Goal: Obtain resource: Obtain resource

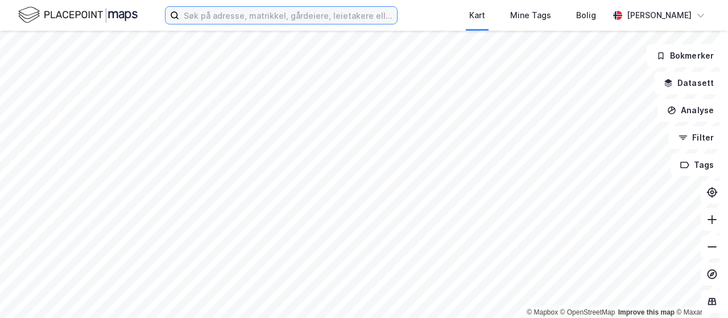
click at [284, 13] on input at bounding box center [288, 15] width 218 height 17
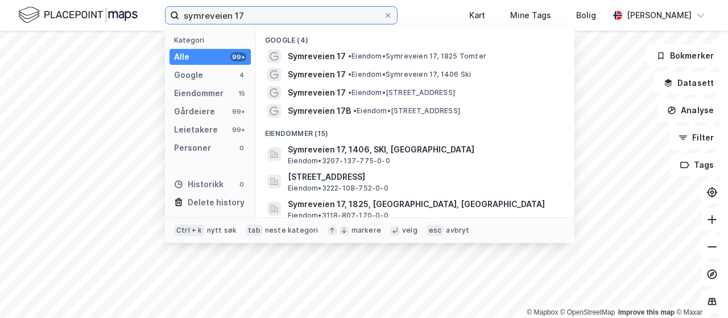
drag, startPoint x: 282, startPoint y: 14, endPoint x: 233, endPoint y: 15, distance: 49.5
click at [233, 15] on input "symreveien 17" at bounding box center [281, 15] width 204 height 17
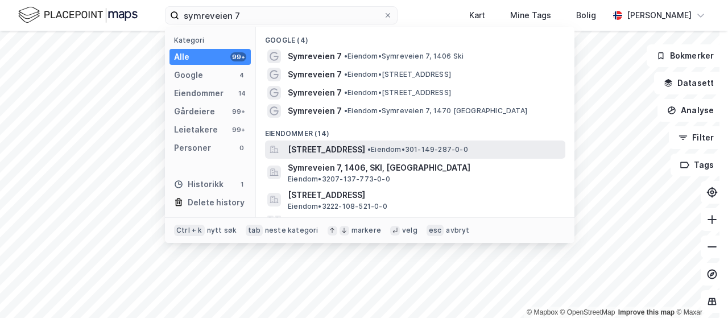
click at [365, 146] on span "[STREET_ADDRESS]" at bounding box center [326, 150] width 77 height 14
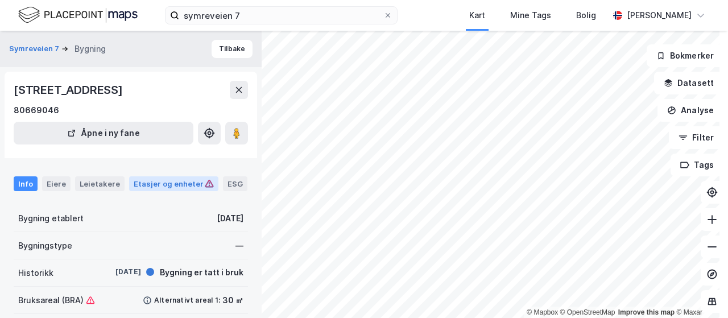
click at [177, 182] on div "Etasjer og enheter" at bounding box center [174, 183] width 80 height 10
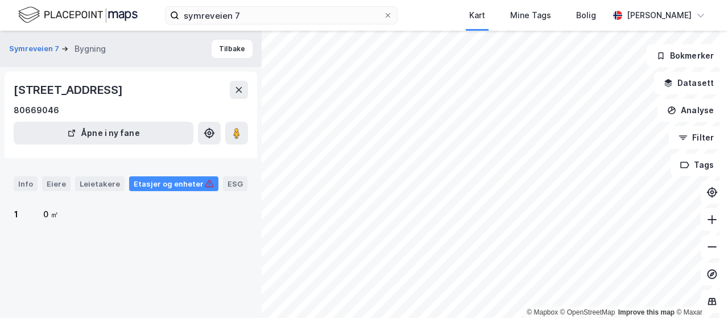
click at [177, 182] on div "Etasjer og enheter" at bounding box center [174, 183] width 80 height 10
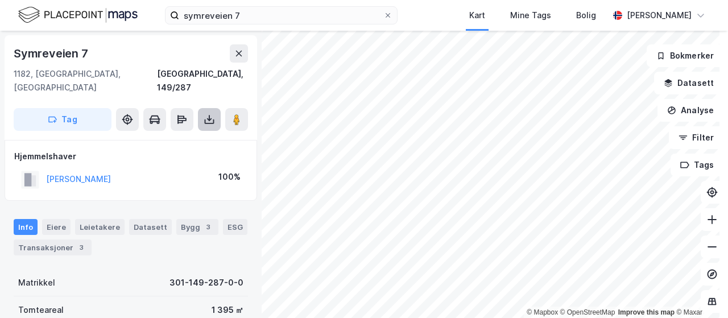
click at [210, 114] on icon at bounding box center [208, 119] width 11 height 11
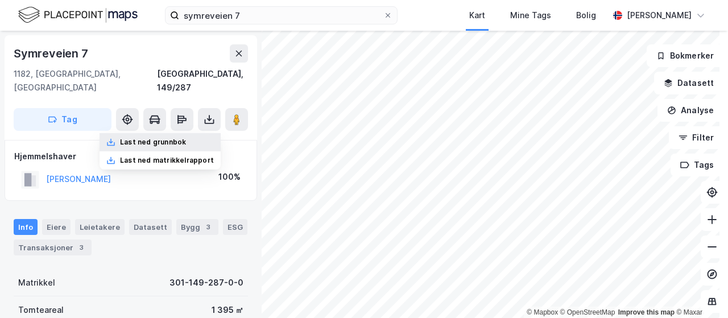
click at [186, 133] on div "Last ned grunnbok" at bounding box center [159, 142] width 121 height 18
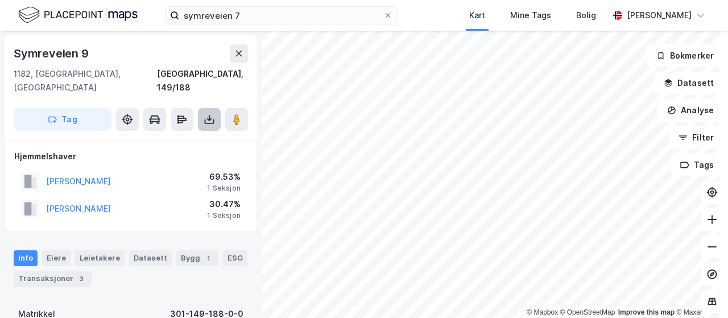
click at [213, 119] on icon at bounding box center [210, 121] width 10 height 5
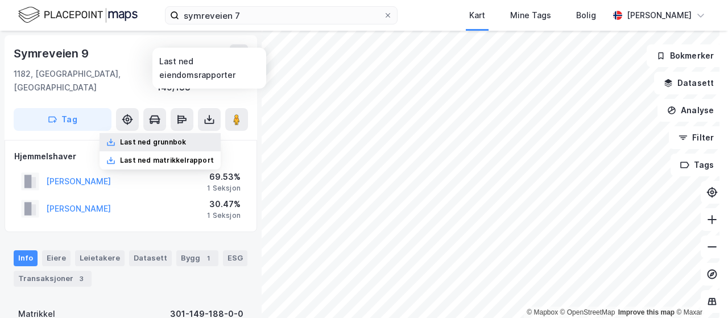
click at [166, 138] on div "Last ned grunnbok" at bounding box center [153, 142] width 66 height 9
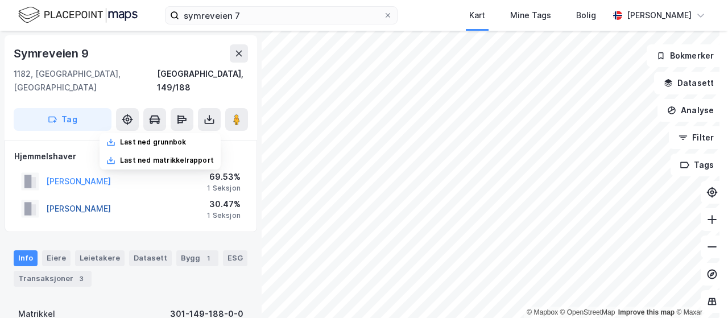
click at [0, 0] on button "TENMANN GRO YNGVILD" at bounding box center [0, 0] width 0 height 0
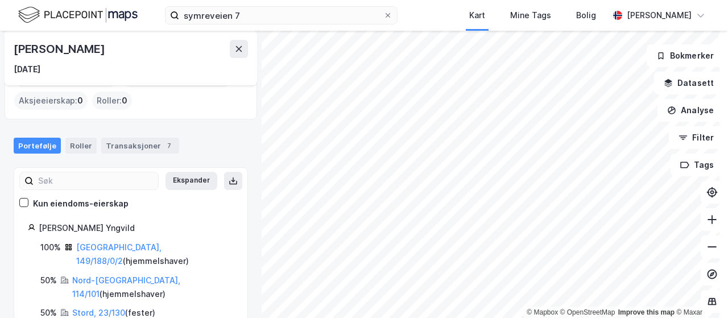
scroll to position [69, 0]
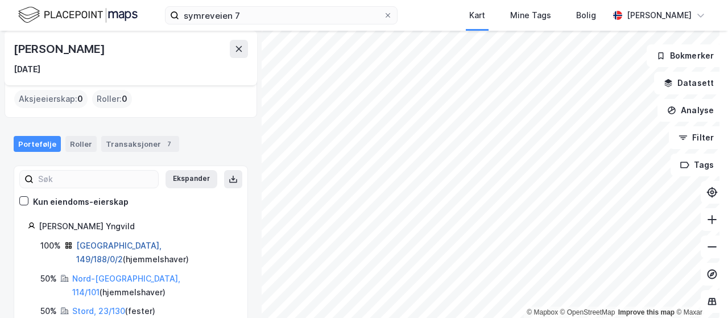
click at [107, 243] on link "Oslo, 149/188/0/2" at bounding box center [118, 251] width 85 height 23
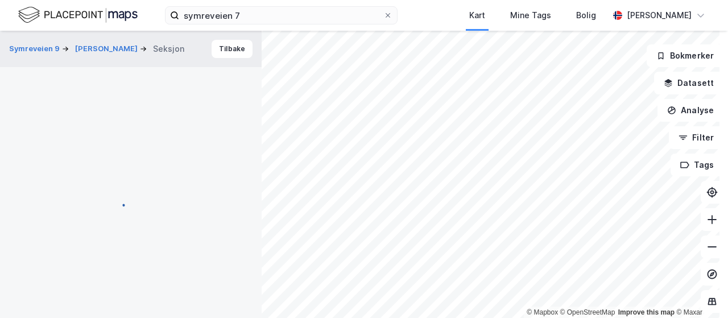
scroll to position [7, 0]
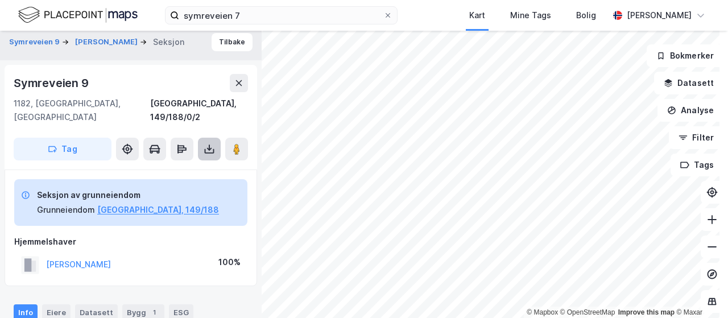
click at [209, 144] on icon at bounding box center [209, 147] width 1 height 6
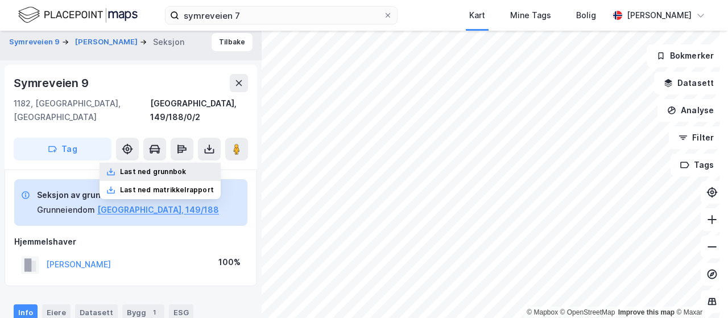
click at [166, 163] on div "Last ned grunnbok" at bounding box center [159, 172] width 121 height 18
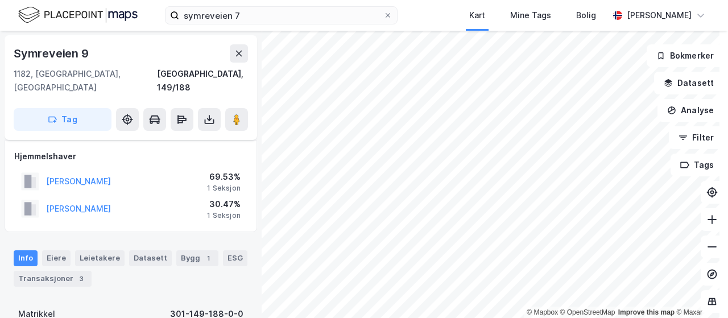
scroll to position [7, 0]
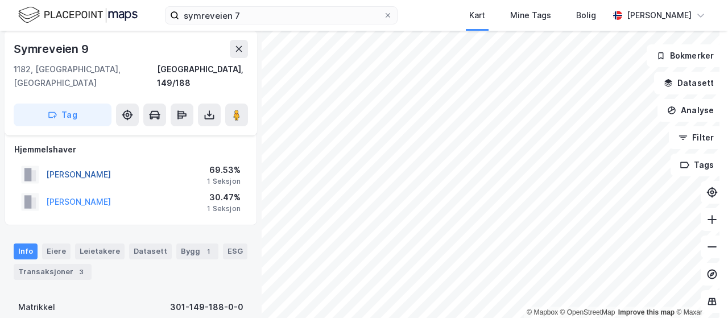
click at [0, 0] on button "TENMANN VEGARD" at bounding box center [0, 0] width 0 height 0
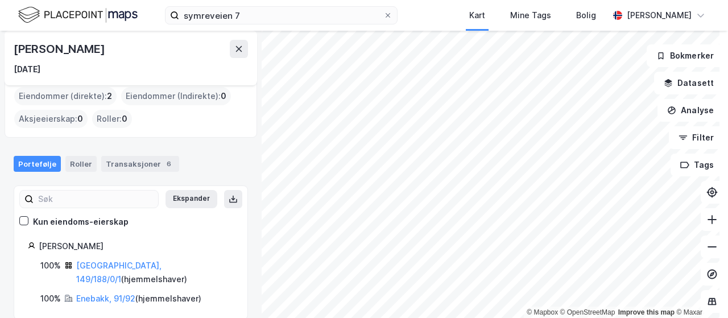
scroll to position [49, 0]
click at [100, 262] on link "Oslo, 149/188/0/1" at bounding box center [118, 271] width 85 height 23
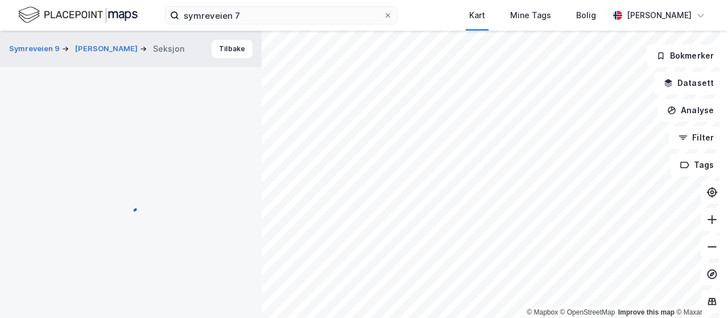
scroll to position [7, 0]
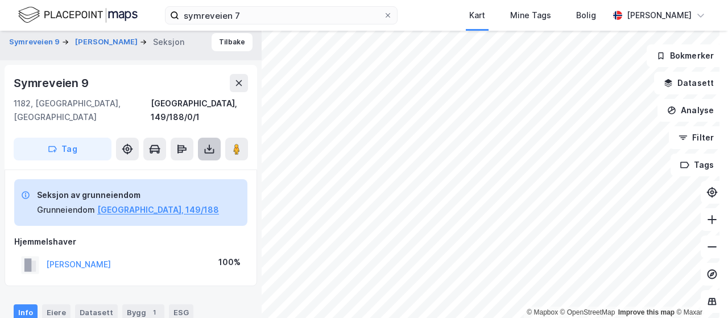
click at [214, 143] on icon at bounding box center [208, 148] width 11 height 11
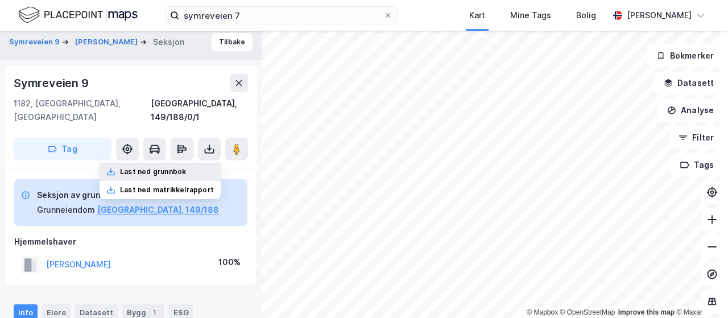
click at [171, 167] on div "Last ned grunnbok" at bounding box center [153, 171] width 66 height 9
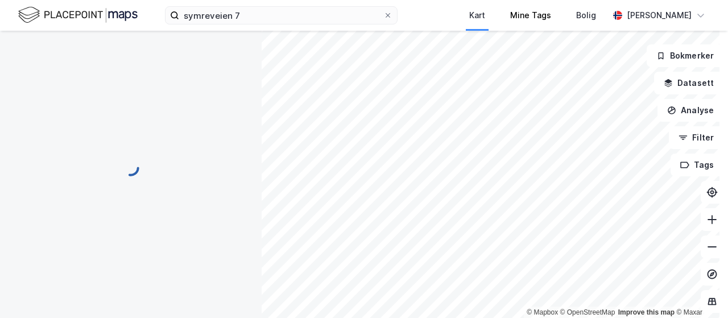
scroll to position [7, 0]
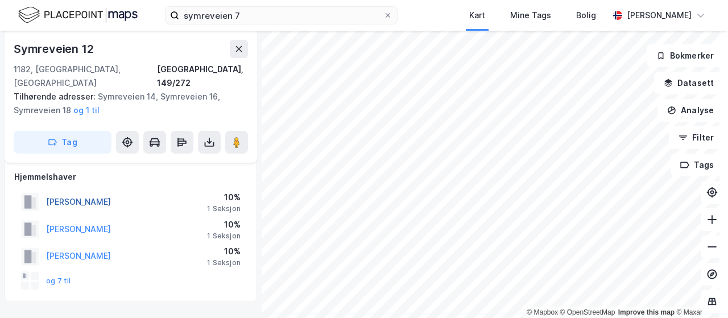
click at [0, 0] on button "SYVERTSEN STIAN ERLING" at bounding box center [0, 0] width 0 height 0
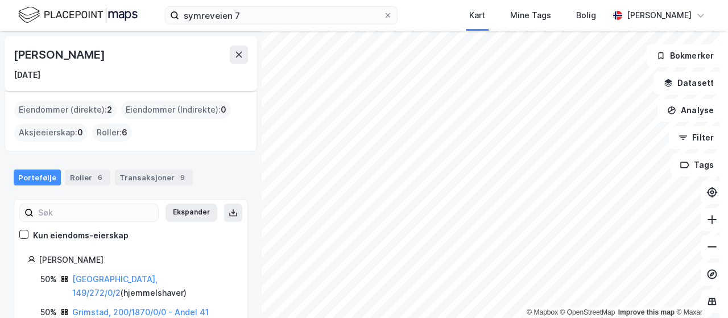
scroll to position [49, 0]
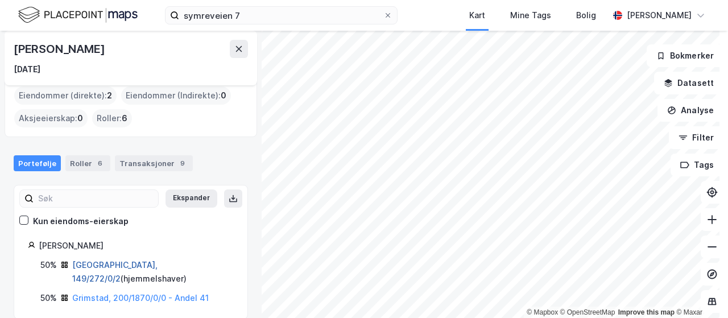
click at [101, 264] on link "Oslo, 149/272/0/2" at bounding box center [114, 271] width 85 height 23
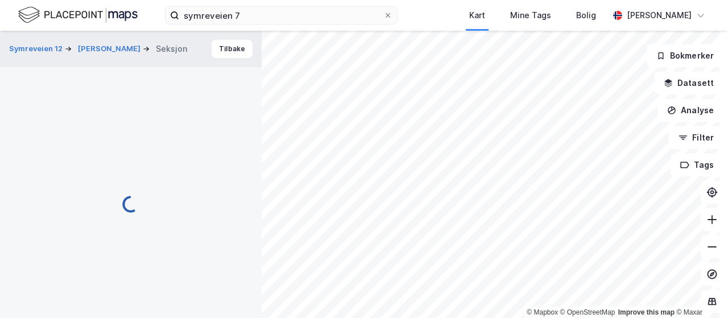
scroll to position [7, 0]
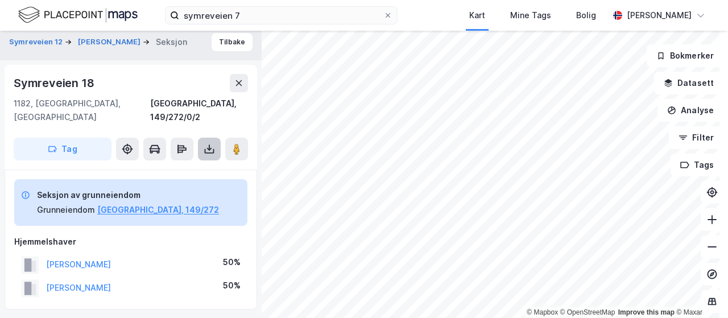
click at [209, 149] on icon at bounding box center [210, 151] width 10 height 5
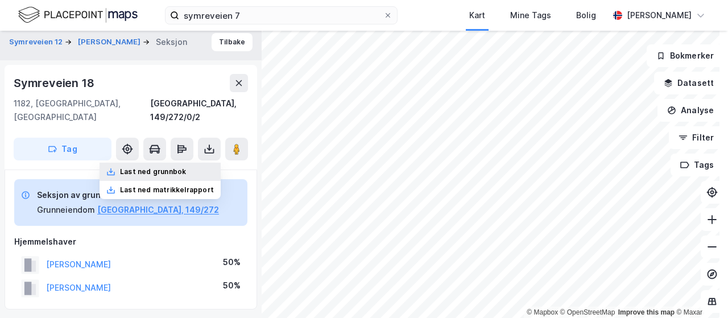
click at [167, 167] on div "Last ned grunnbok" at bounding box center [153, 171] width 66 height 9
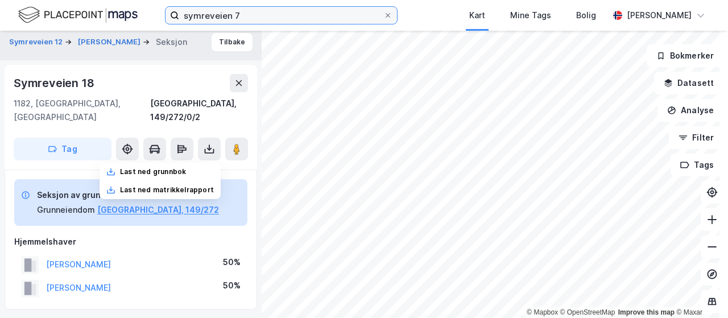
click at [255, 16] on input "symreveien 7" at bounding box center [281, 15] width 204 height 17
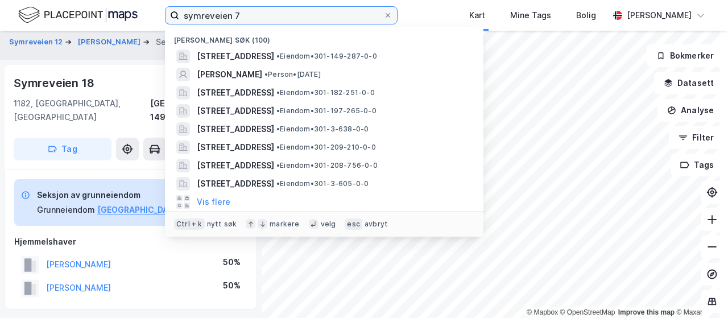
drag, startPoint x: 248, startPoint y: 14, endPoint x: 166, endPoint y: 10, distance: 81.9
click at [166, 10] on label "symreveien 7" at bounding box center [281, 15] width 232 height 18
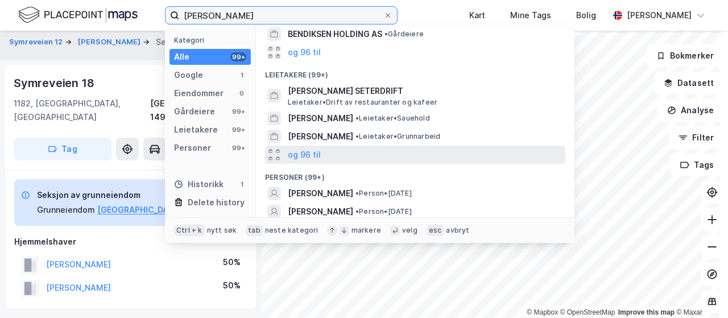
scroll to position [114, 0]
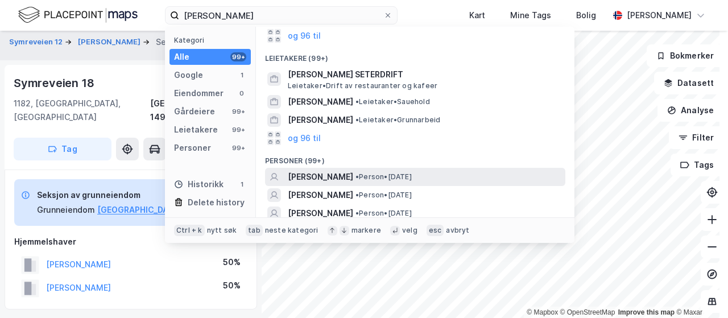
click at [342, 177] on span "[PERSON_NAME]" at bounding box center [320, 177] width 65 height 14
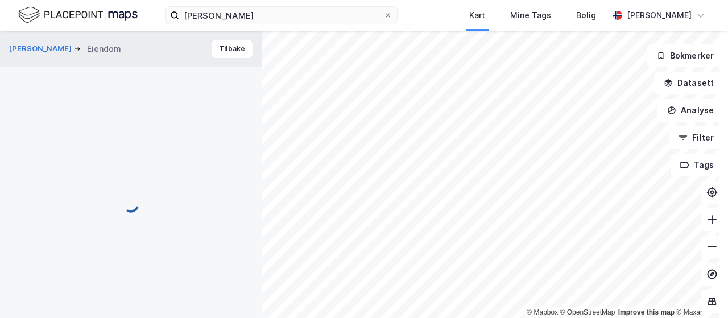
scroll to position [7, 0]
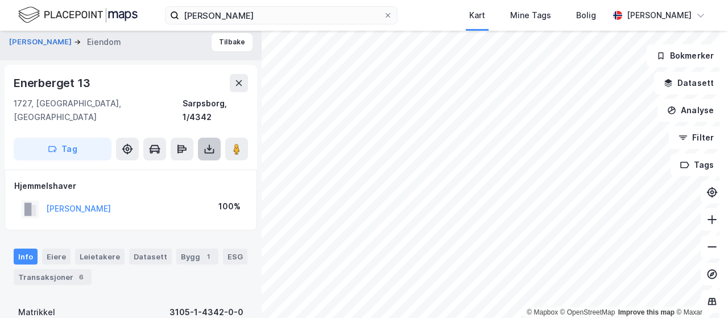
click at [209, 144] on icon at bounding box center [209, 147] width 1 height 6
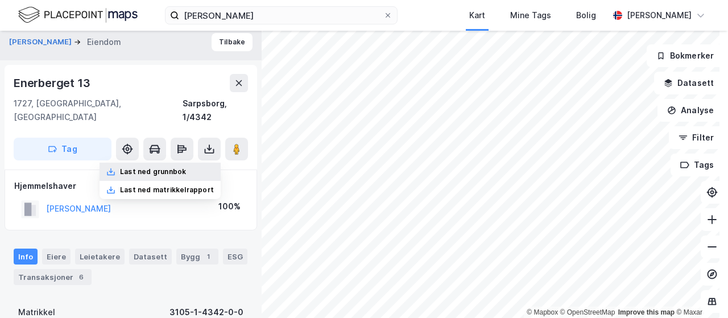
click at [181, 167] on div "Last ned grunnbok" at bounding box center [153, 171] width 66 height 9
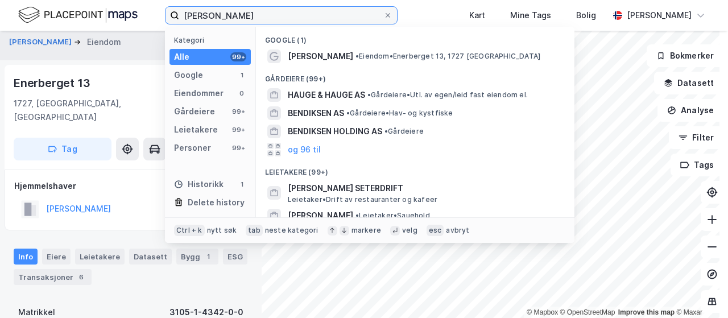
click at [271, 10] on input "ole hauge bendiksen" at bounding box center [281, 15] width 204 height 17
drag, startPoint x: 274, startPoint y: 13, endPoint x: 168, endPoint y: 15, distance: 106.3
click at [168, 15] on label "ole hauge bendiksen" at bounding box center [281, 15] width 232 height 18
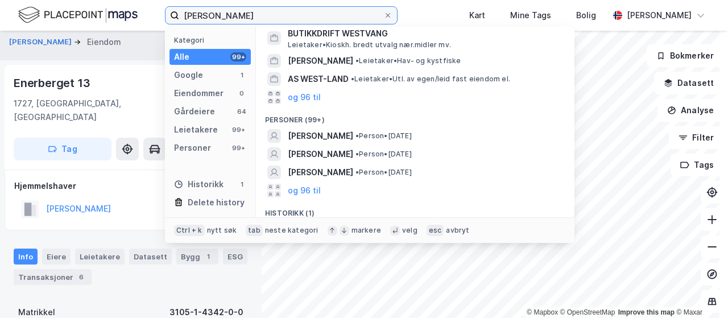
scroll to position [171, 0]
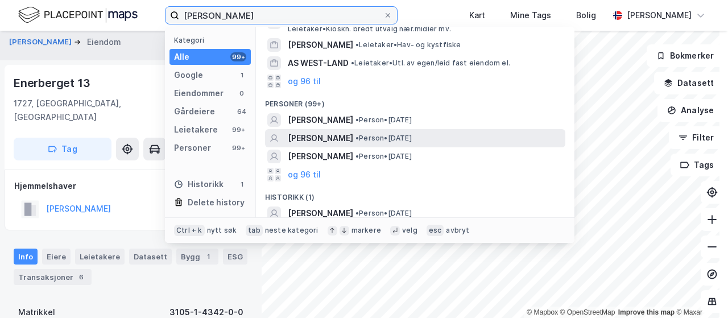
type input "ida westvang"
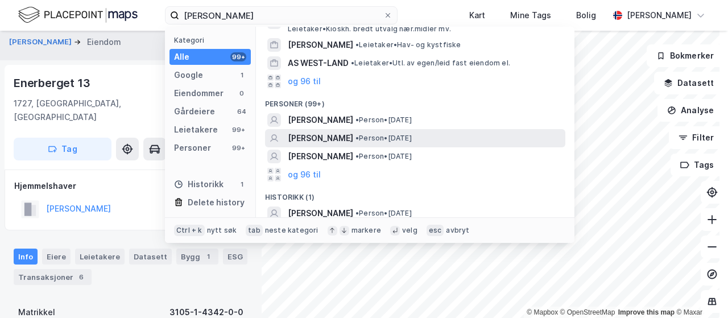
click at [329, 140] on span "[PERSON_NAME]" at bounding box center [320, 138] width 65 height 14
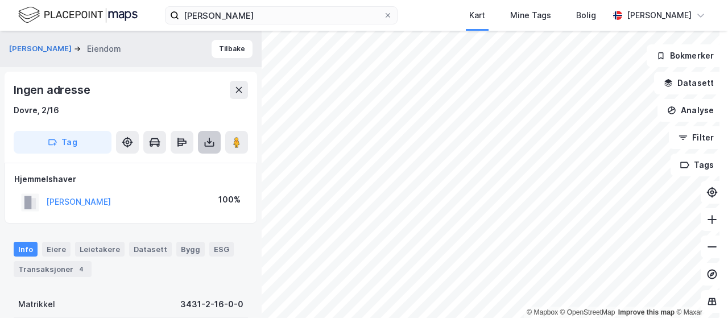
scroll to position [7, 0]
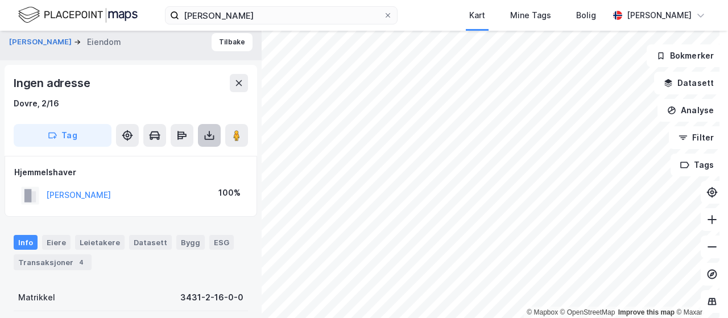
click at [211, 135] on icon at bounding box center [208, 135] width 11 height 11
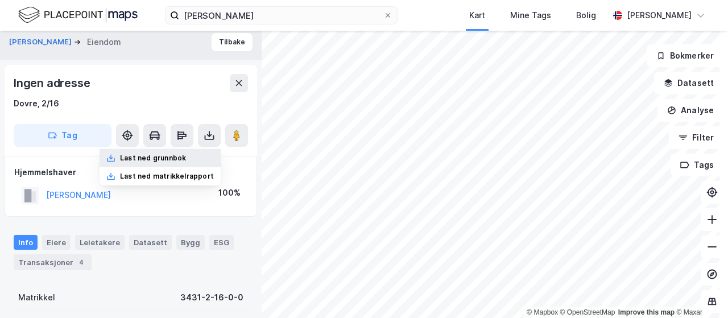
click at [182, 157] on div "Last ned grunnbok" at bounding box center [153, 157] width 66 height 9
click at [434, 7] on div "ida westvang Kart Mine Tags Bolig Kristian Jordell" at bounding box center [364, 15] width 728 height 31
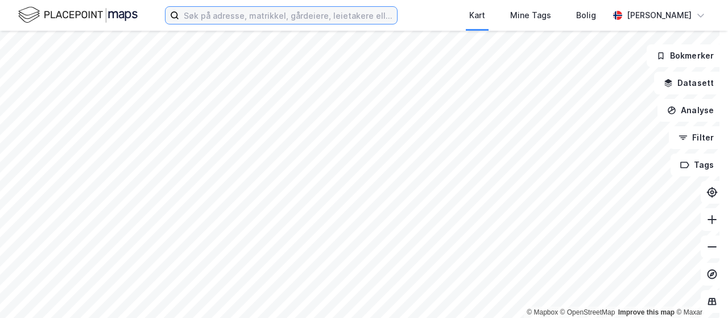
click at [300, 15] on input at bounding box center [288, 15] width 218 height 17
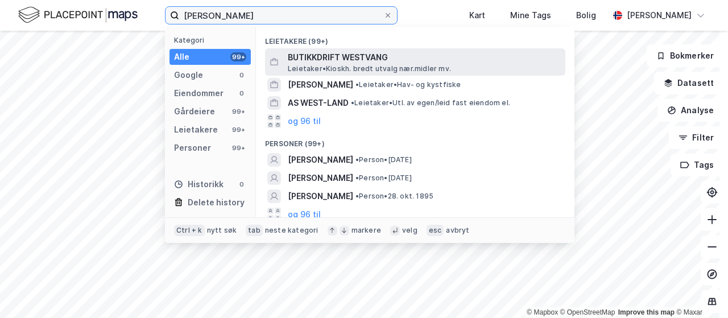
scroll to position [98, 0]
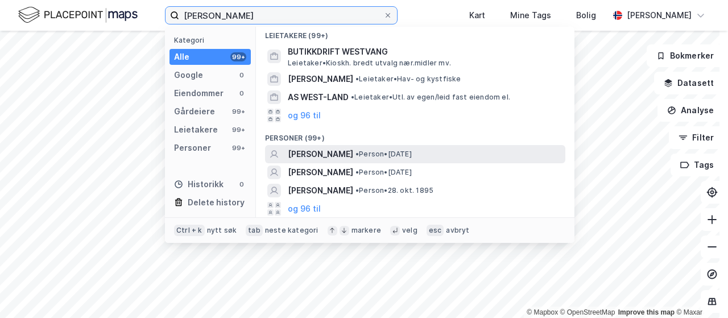
type input "[PERSON_NAME]"
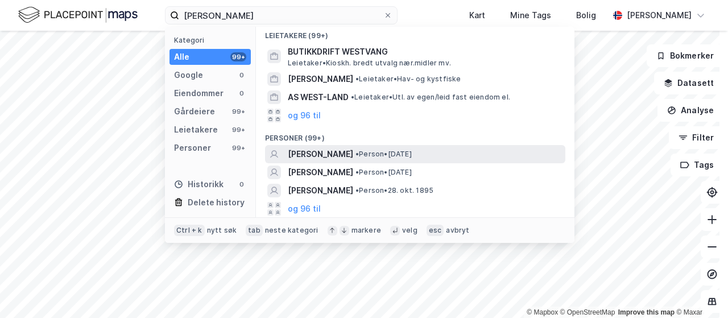
click at [335, 149] on span "[PERSON_NAME]" at bounding box center [320, 154] width 65 height 14
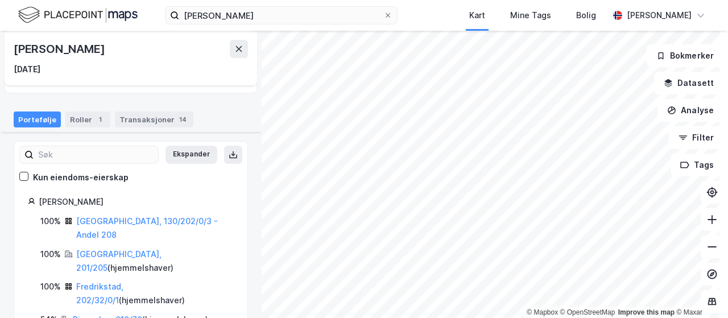
scroll to position [103, 0]
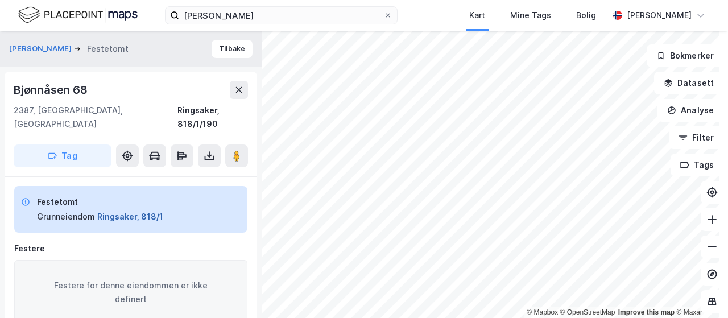
click at [110, 210] on button "Ringsaker, 818/1" at bounding box center [130, 217] width 66 height 14
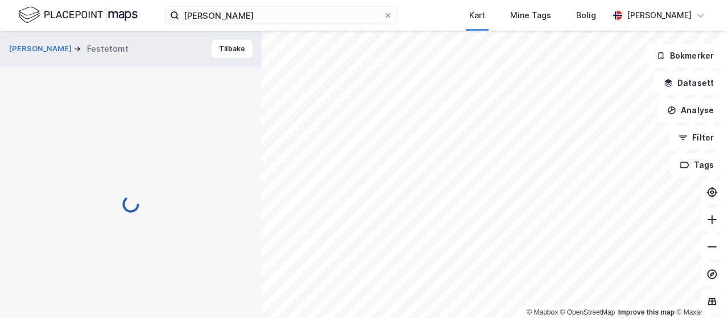
scroll to position [3, 0]
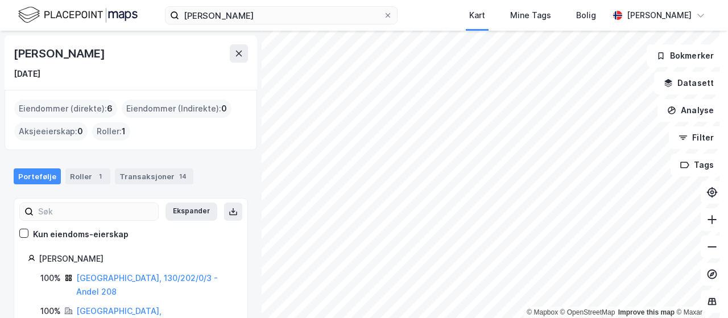
click at [484, 317] on html "[PERSON_NAME] Kart Mine Tags Bolig [PERSON_NAME] © Mapbox © OpenStreetMap Impro…" at bounding box center [364, 159] width 728 height 318
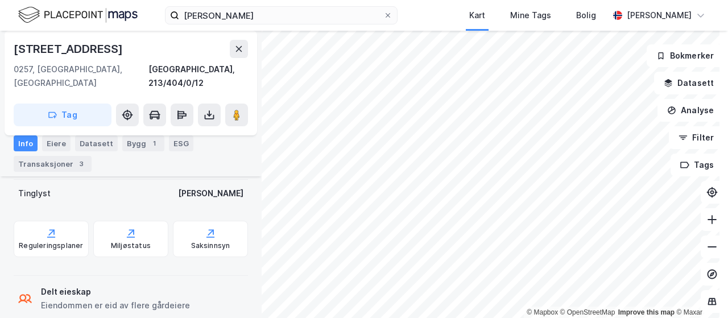
scroll to position [321, 0]
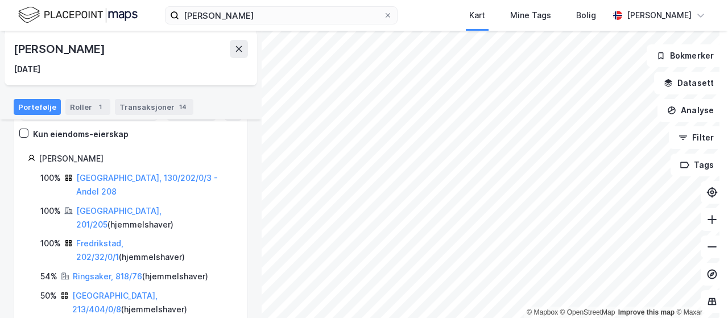
scroll to position [103, 0]
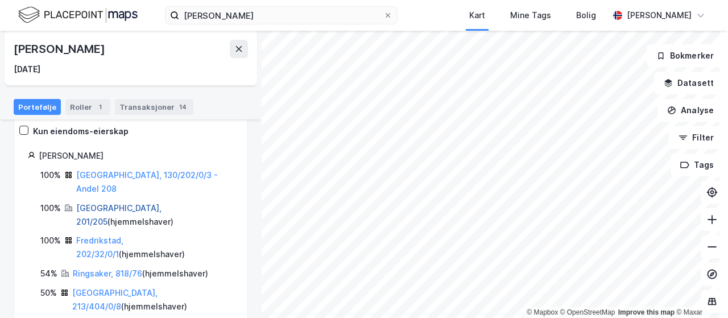
click at [104, 203] on link "[GEOGRAPHIC_DATA], 201/205" at bounding box center [118, 214] width 85 height 23
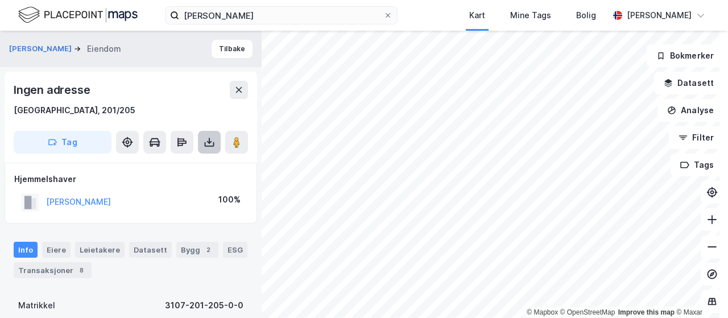
click at [206, 137] on icon at bounding box center [208, 141] width 11 height 11
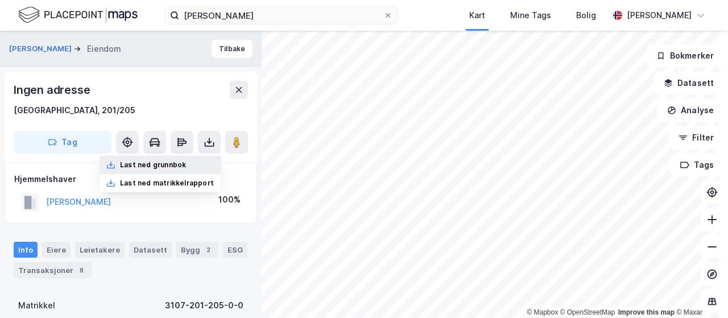
click at [173, 163] on div "Last ned grunnbok" at bounding box center [153, 164] width 66 height 9
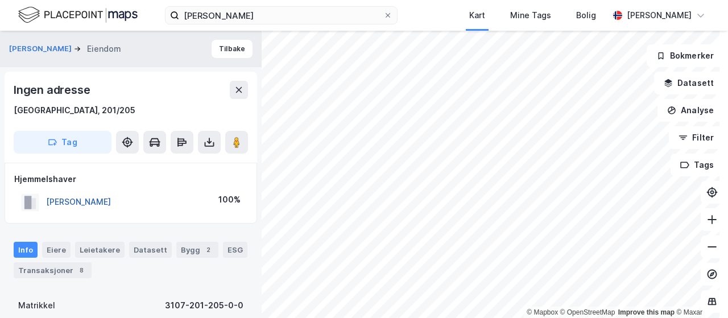
click at [0, 0] on button "[PERSON_NAME]" at bounding box center [0, 0] width 0 height 0
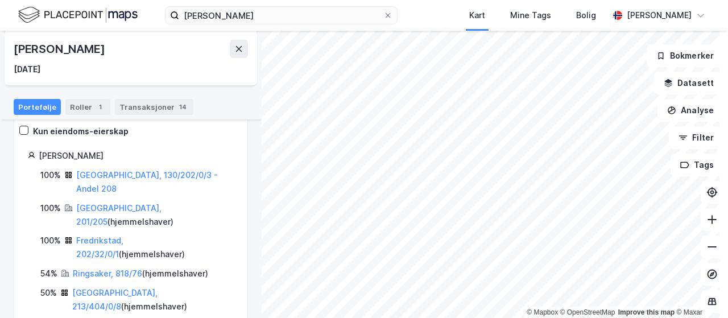
scroll to position [103, 0]
click at [109, 235] on link "Fredrikstad, 202/32/0/1" at bounding box center [99, 246] width 47 height 23
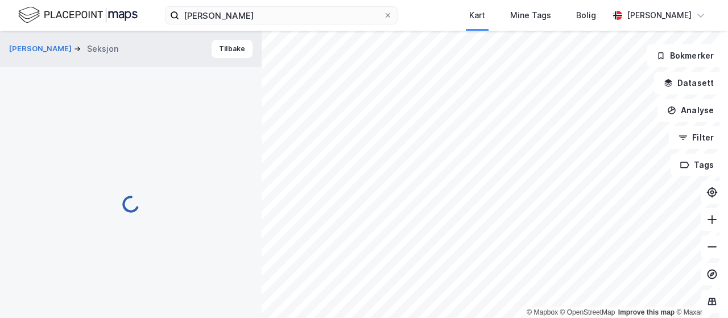
scroll to position [3, 0]
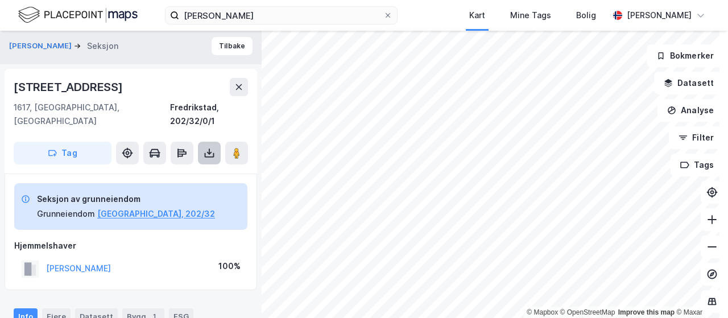
click at [205, 142] on button at bounding box center [209, 153] width 23 height 23
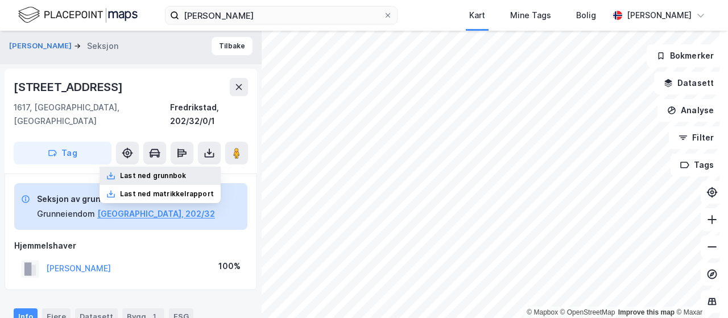
click at [158, 171] on div "Last ned grunnbok" at bounding box center [153, 175] width 66 height 9
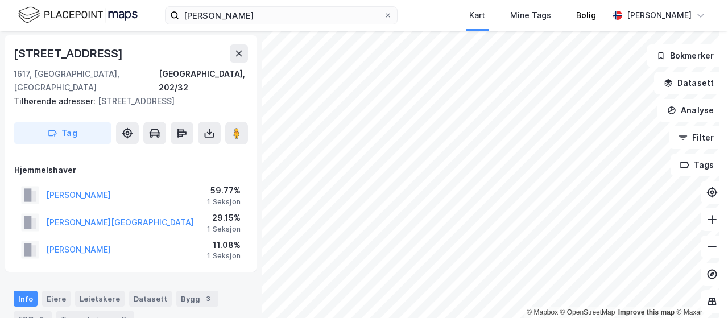
scroll to position [3, 0]
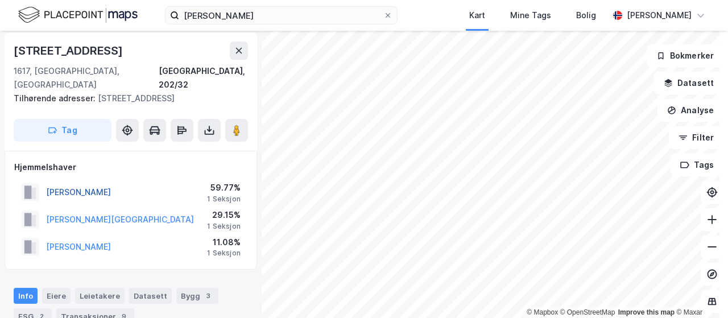
click at [0, 0] on button "[PERSON_NAME]" at bounding box center [0, 0] width 0 height 0
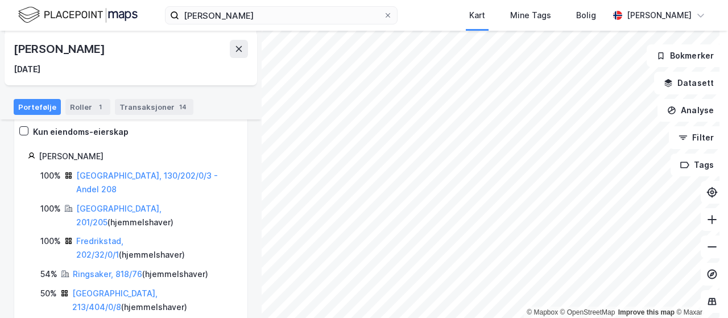
scroll to position [103, 0]
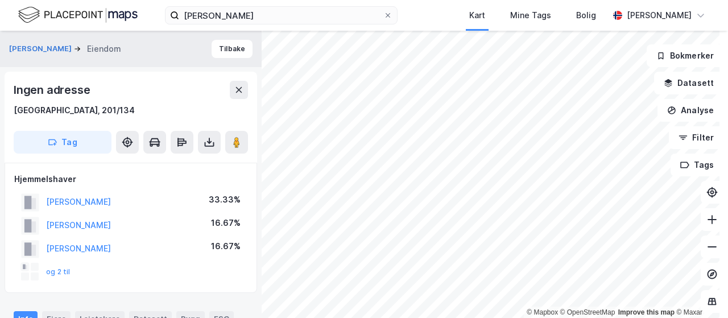
scroll to position [3, 0]
